Goal: Book appointment/travel/reservation

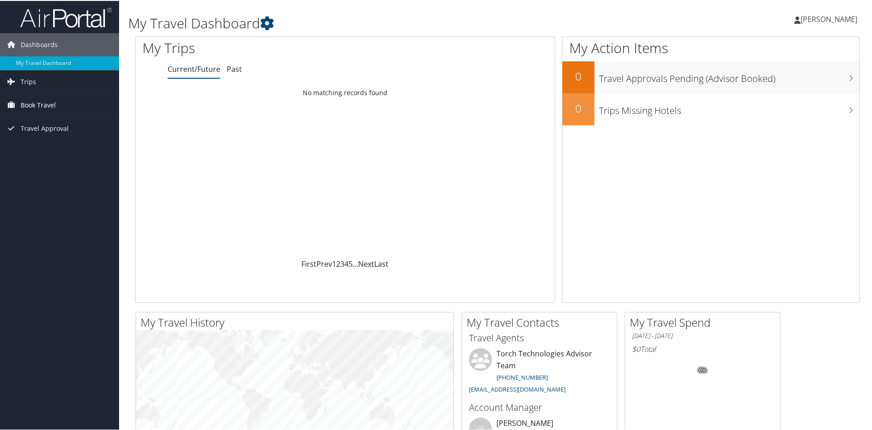
click at [52, 100] on span "Book Travel" at bounding box center [38, 104] width 35 height 23
click at [329, 27] on h1 "My Travel Dashboard" at bounding box center [374, 22] width 492 height 19
click at [44, 168] on span "Travel Approval" at bounding box center [45, 168] width 48 height 23
click at [26, 81] on span "Trips" at bounding box center [29, 81] width 16 height 23
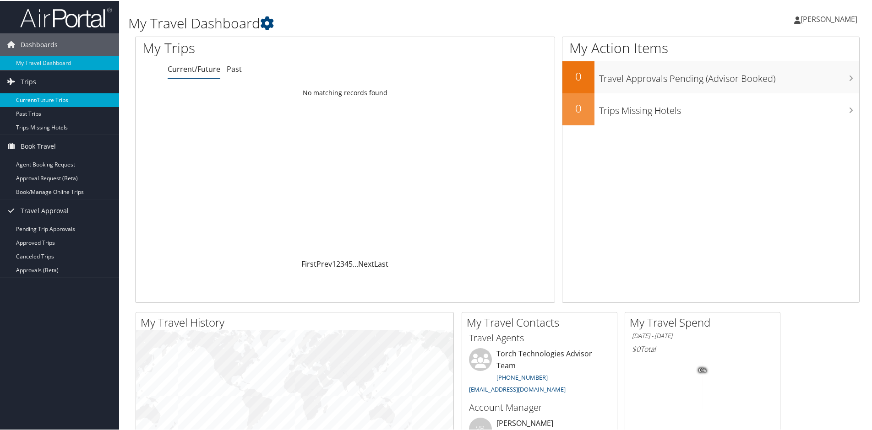
click at [38, 96] on link "Current/Future Trips" at bounding box center [59, 99] width 119 height 14
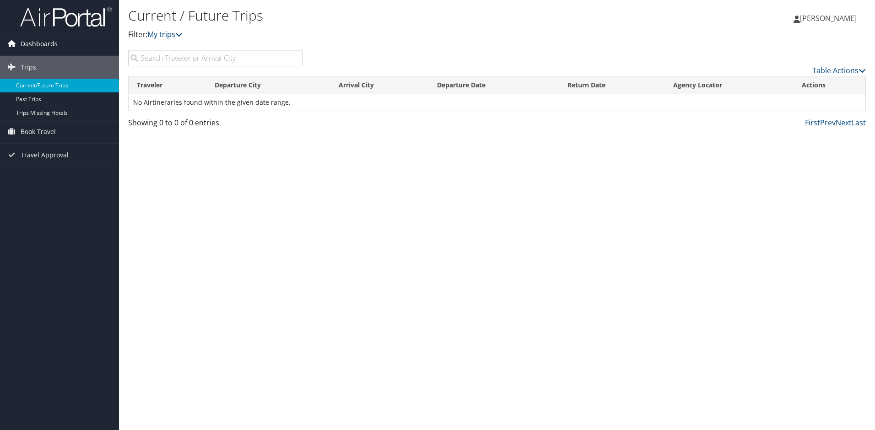
click at [66, 41] on link "Dashboards" at bounding box center [59, 44] width 119 height 23
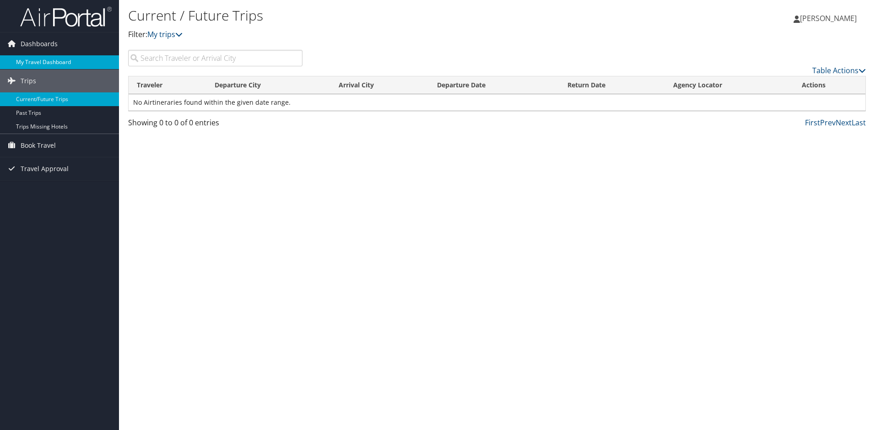
click at [32, 60] on link "My Travel Dashboard" at bounding box center [59, 62] width 119 height 14
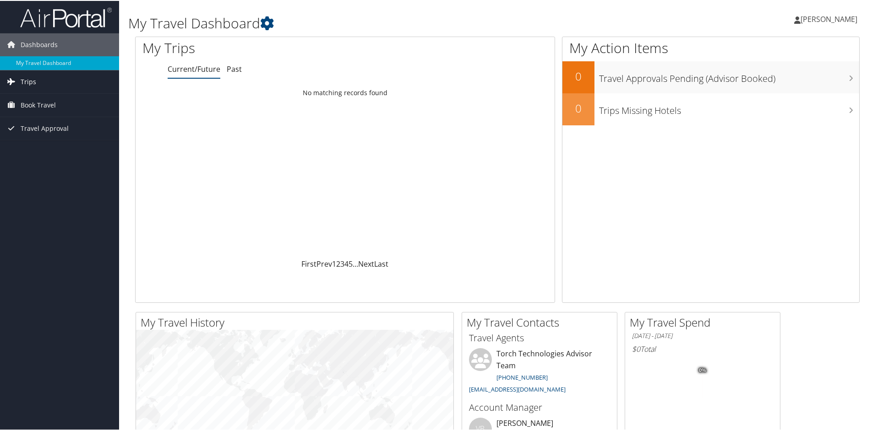
click at [31, 78] on span "Trips" at bounding box center [29, 81] width 16 height 23
click at [33, 148] on span "Book Travel" at bounding box center [38, 145] width 35 height 23
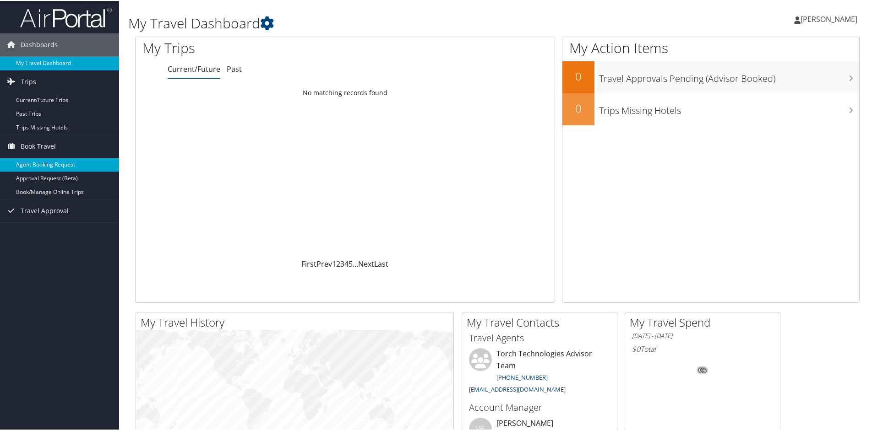
click at [33, 159] on link "Agent Booking Request" at bounding box center [59, 164] width 119 height 14
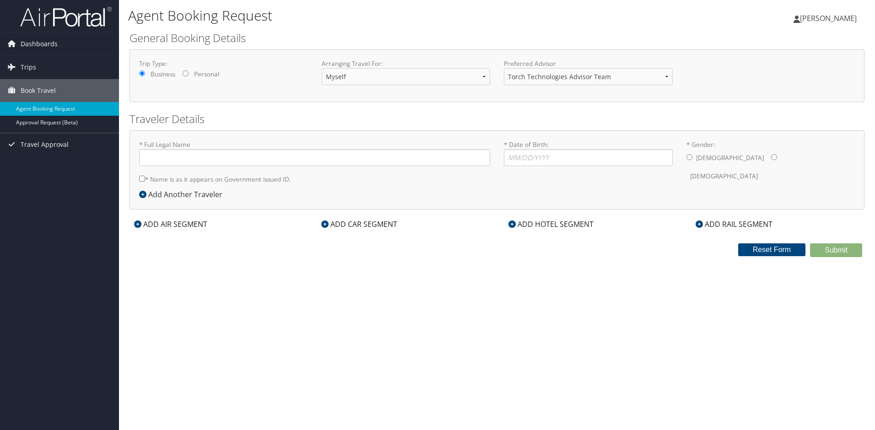
type input "[PERSON_NAME]"
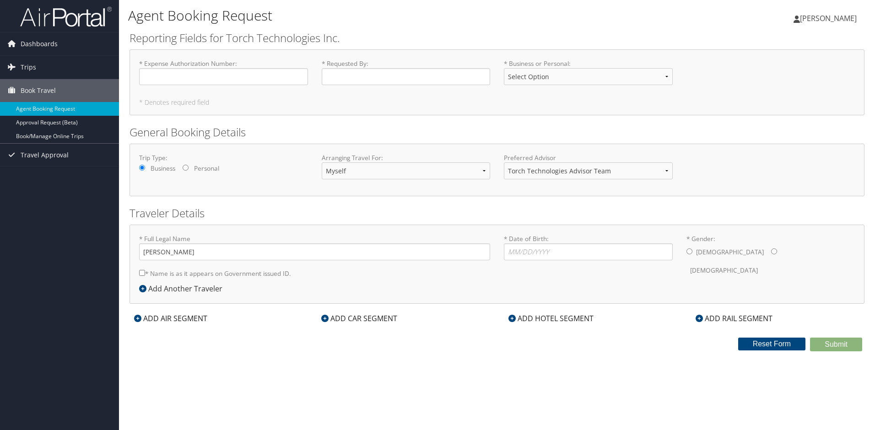
click at [139, 318] on icon at bounding box center [137, 318] width 7 height 7
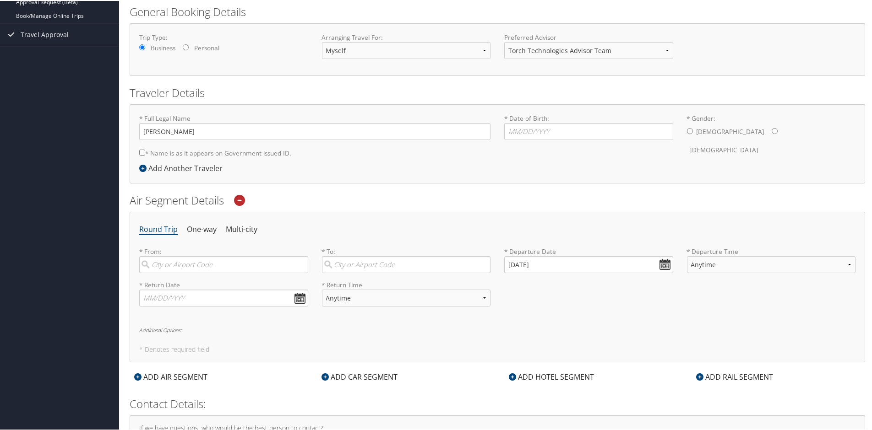
scroll to position [137, 0]
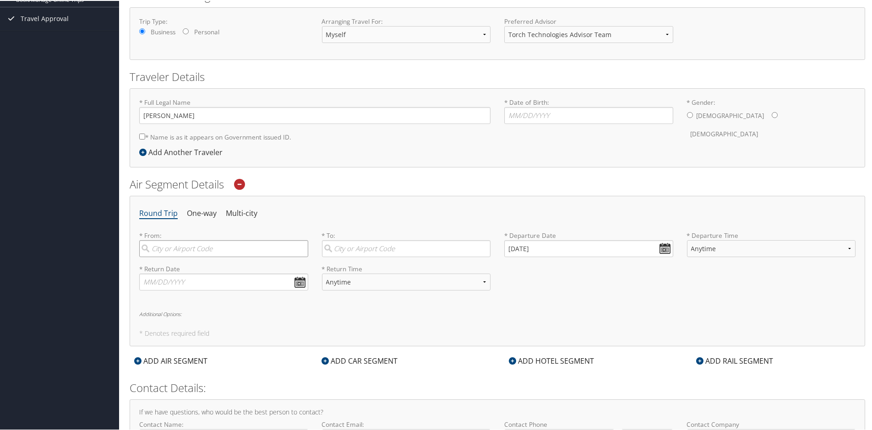
click at [181, 250] on input "search" at bounding box center [223, 247] width 169 height 17
click at [186, 266] on div "Huntsville (HSV AL)" at bounding box center [224, 267] width 157 height 12
click at [186, 256] on input "HSV" at bounding box center [223, 247] width 169 height 17
type input "Huntsville (HSV AL)"
click at [363, 248] on input "search" at bounding box center [406, 247] width 169 height 17
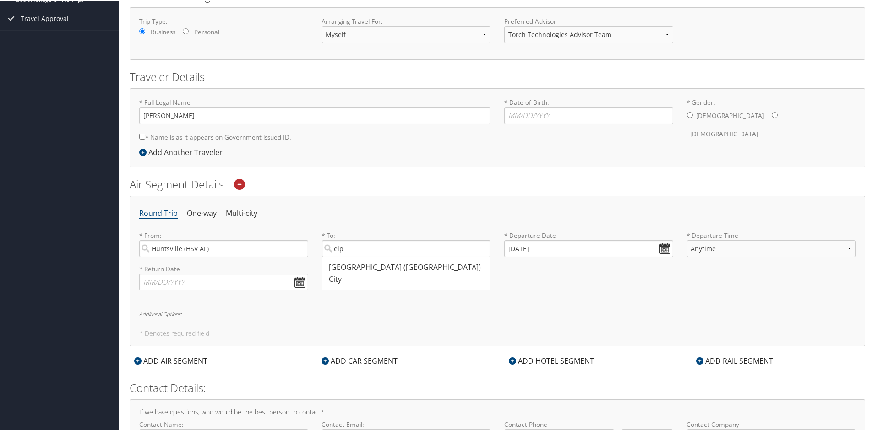
click at [347, 273] on div "City" at bounding box center [407, 279] width 157 height 12
click at [347, 256] on input "elp" at bounding box center [406, 247] width 169 height 17
type input "El Paso (ELP TX)"
click at [660, 248] on input "09/29/2025" at bounding box center [588, 247] width 169 height 17
click at [591, 267] on th at bounding box center [594, 269] width 12 height 12
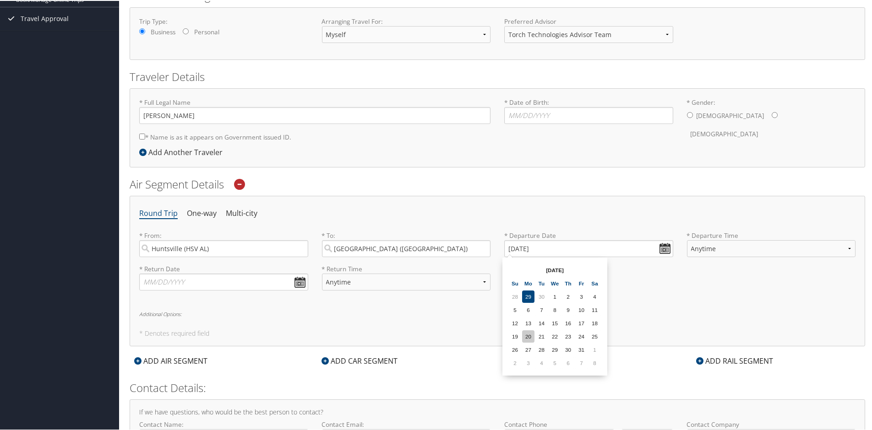
click at [531, 335] on td "20" at bounding box center [528, 336] width 12 height 12
type input "10/20/2025"
click at [301, 282] on input "text" at bounding box center [223, 281] width 169 height 17
click at [754, 251] on select "Anytime Early Morning (5AM-7AM) Morning (7AM-12PM) Afternoon (12PM-5PM) Evening…" at bounding box center [771, 247] width 169 height 17
select select "7AM-12PM"
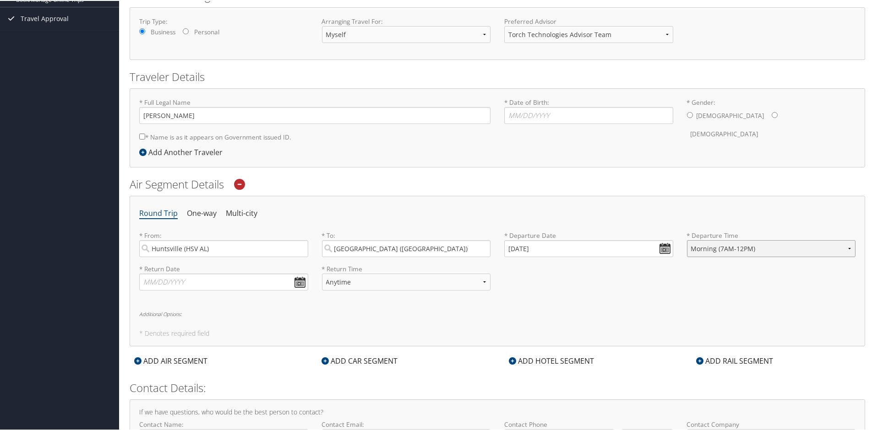
click at [687, 239] on select "Anytime Early Morning (5AM-7AM) Morning (7AM-12PM) Afternoon (12PM-5PM) Evening…" at bounding box center [771, 247] width 169 height 17
click at [298, 282] on input "text" at bounding box center [223, 281] width 169 height 17
click at [228, 302] on th at bounding box center [231, 303] width 12 height 12
click at [218, 369] on td "24" at bounding box center [218, 369] width 12 height 12
type input "10/24/2025"
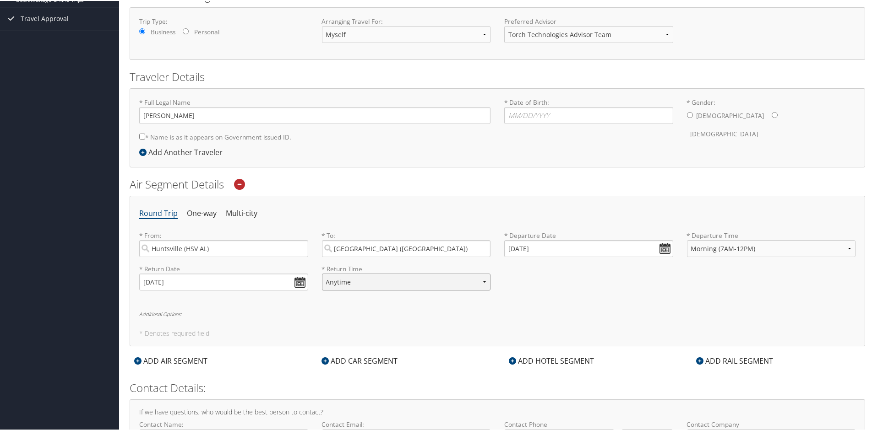
click at [385, 283] on select "Anytime Early Morning (5AM-7AM) Morning (7AM-12PM) Afternoon (12PM-5PM) Evening…" at bounding box center [406, 281] width 169 height 17
select select "7AM-12PM"
click at [322, 273] on select "Anytime Early Morning (5AM-7AM) Morning (7AM-12PM) Afternoon (12PM-5PM) Evening…" at bounding box center [406, 281] width 169 height 17
click at [499, 145] on div "* Full Legal Name Luis D Maldonado * Name is as it appears on Government issued…" at bounding box center [497, 121] width 730 height 49
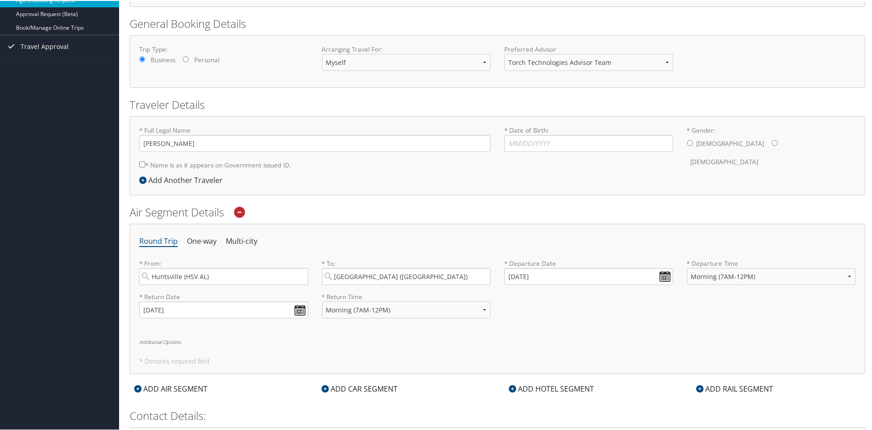
scroll to position [0, 0]
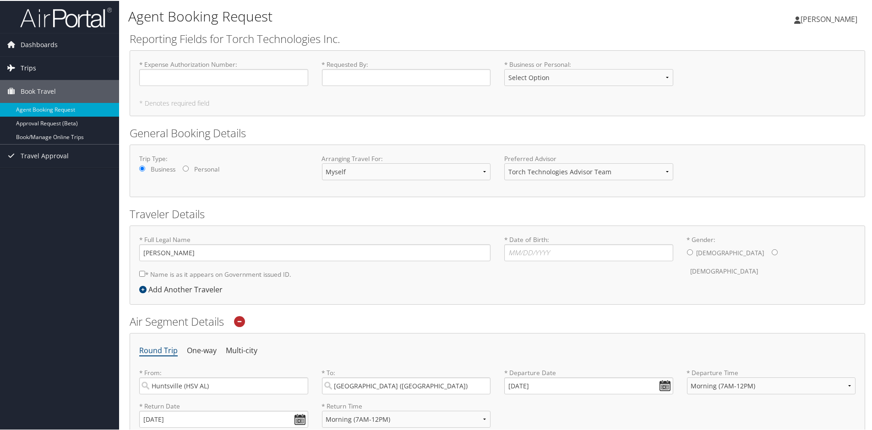
click at [40, 67] on link "Trips" at bounding box center [59, 67] width 119 height 23
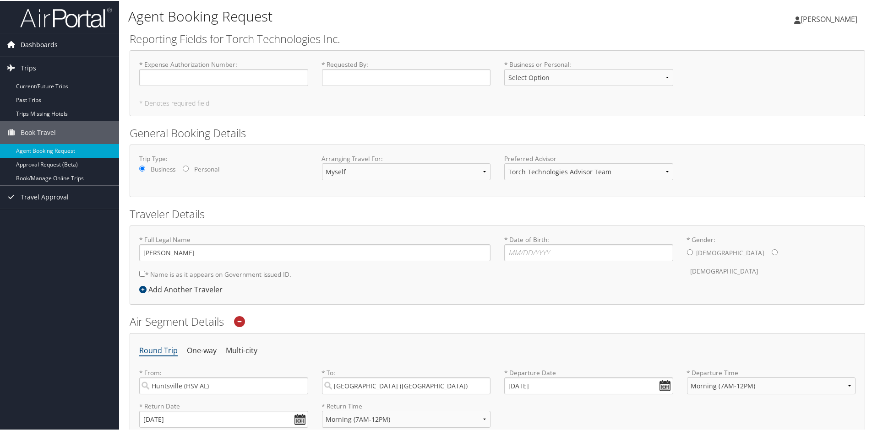
click at [37, 38] on span "Dashboards" at bounding box center [39, 44] width 37 height 23
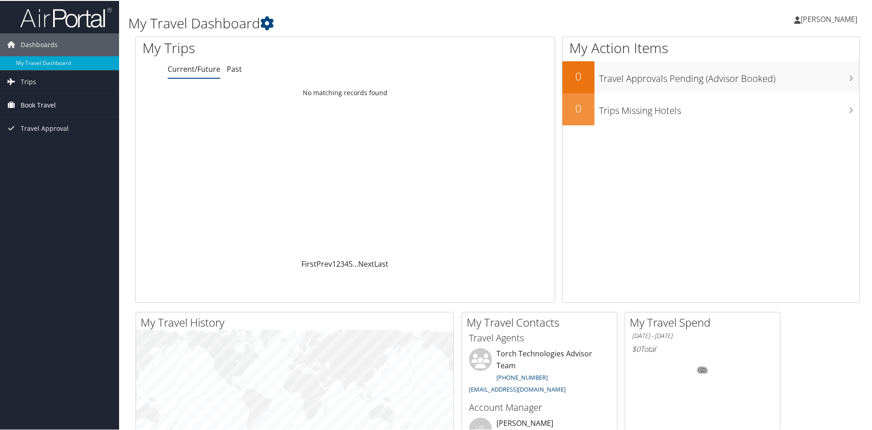
click at [39, 105] on span "Book Travel" at bounding box center [38, 104] width 35 height 23
click at [39, 146] on link "Book/Manage Online Trips" at bounding box center [59, 150] width 119 height 14
